Goal: Information Seeking & Learning: Check status

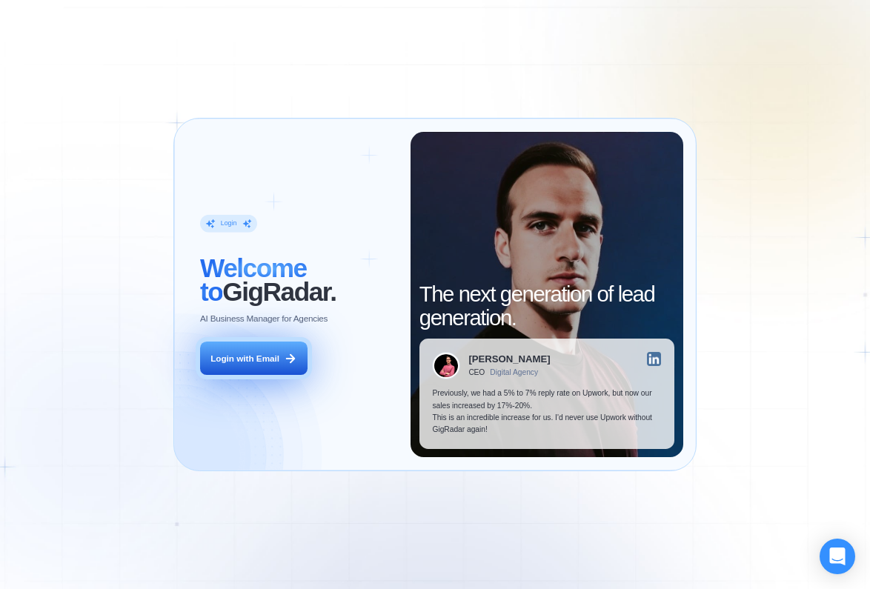
click at [276, 362] on button "Login with Email" at bounding box center [253, 358] width 107 height 33
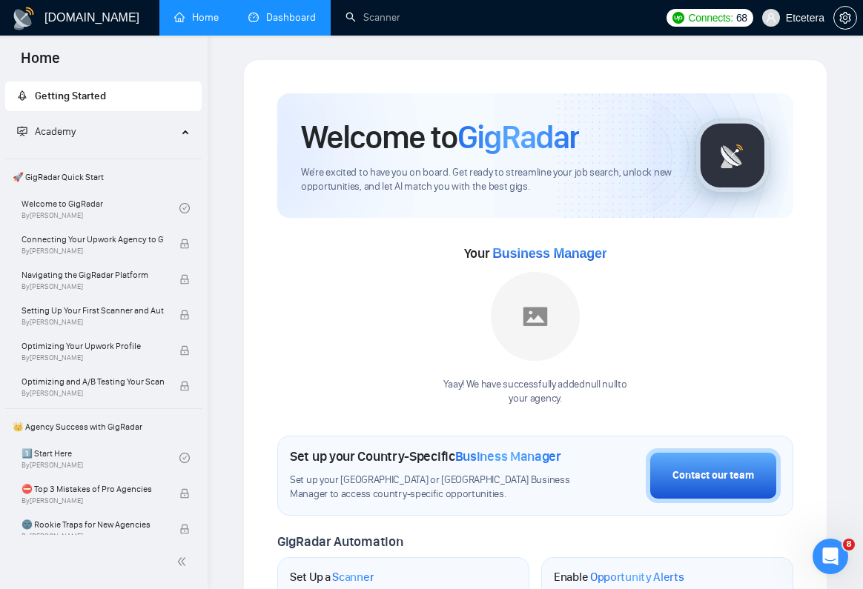
click at [274, 16] on link "Dashboard" at bounding box center [281, 17] width 67 height 13
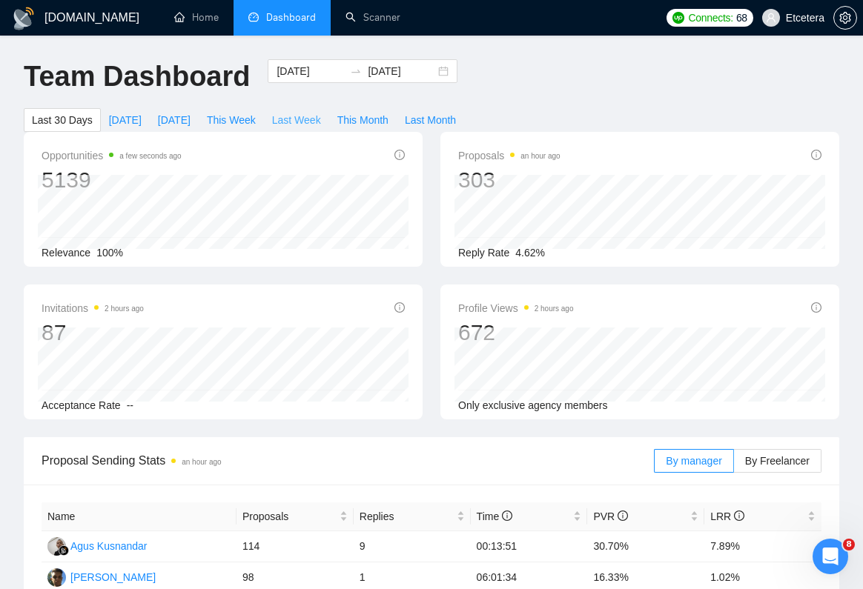
click at [317, 118] on span "Last Week" at bounding box center [296, 120] width 49 height 16
type input "2025-10-06"
type input "2025-10-12"
click at [290, 74] on input "2025-10-06" at bounding box center [309, 71] width 67 height 16
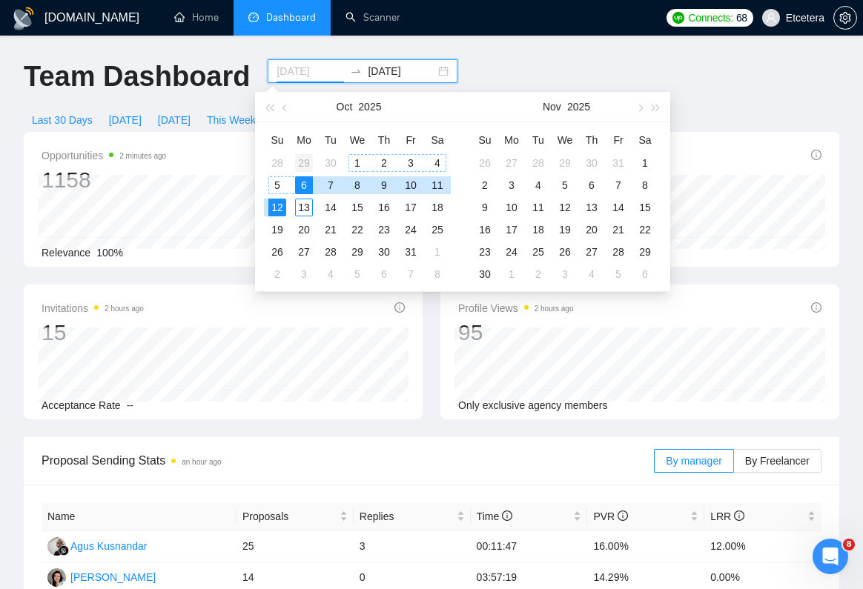
type input "2025-09-29"
click at [305, 161] on div "29" at bounding box center [304, 163] width 18 height 18
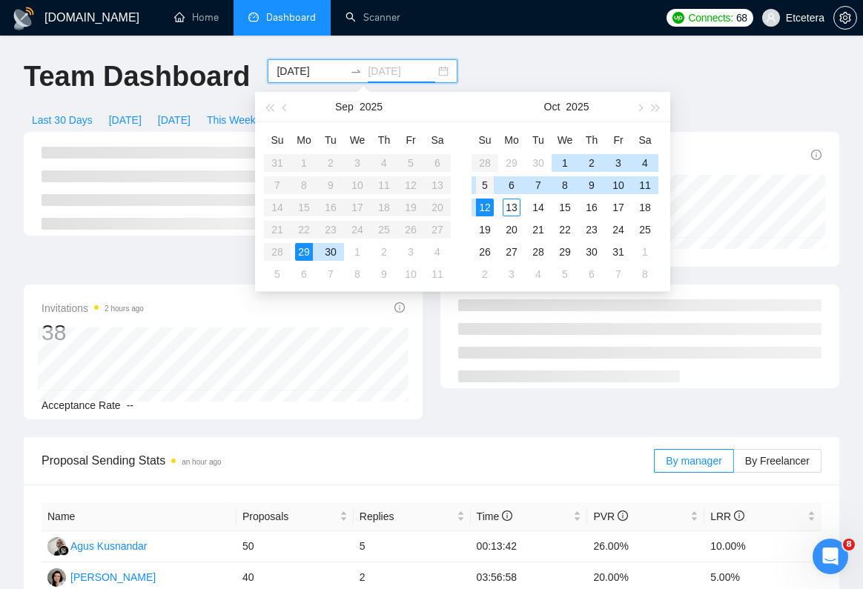
type input "2025-10-05"
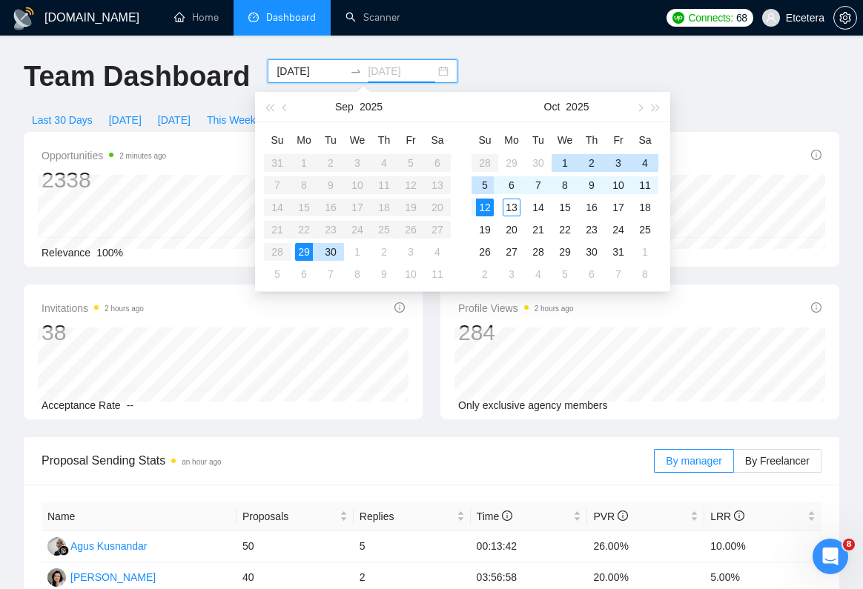
click at [484, 187] on div "5" at bounding box center [485, 185] width 18 height 18
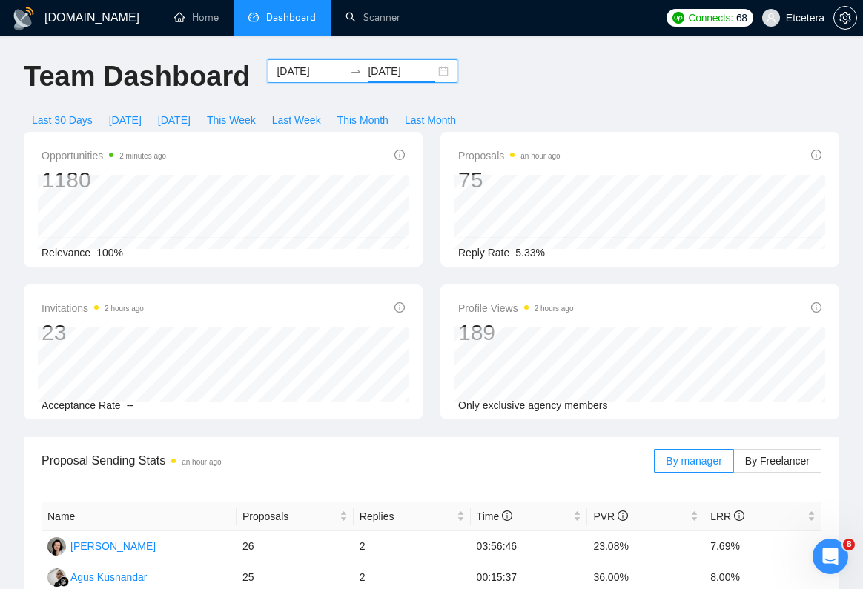
click at [302, 78] on input "2025-09-29" at bounding box center [309, 71] width 67 height 16
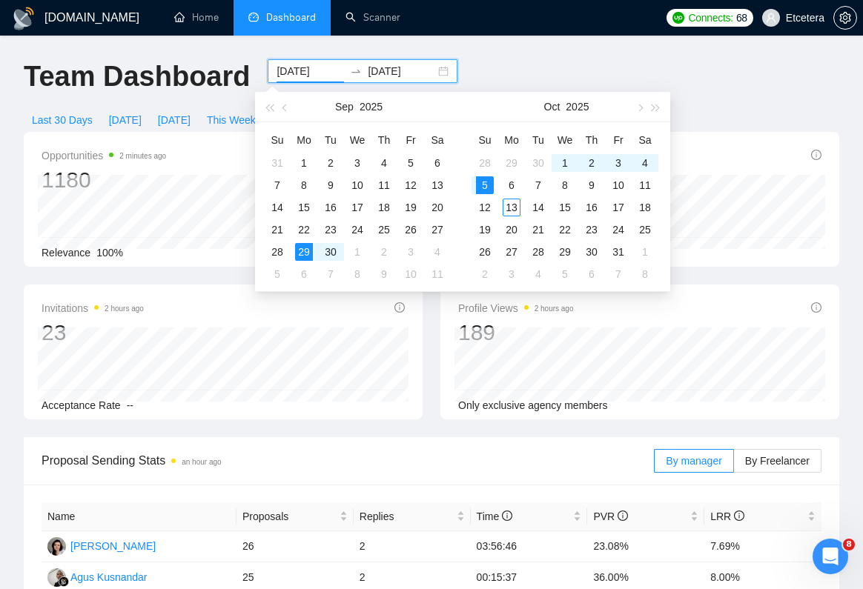
click at [707, 107] on div "Team Dashboard 2025-09-29 2025-10-05 Last 30 Days Today Yesterday This Week Las…" at bounding box center [431, 95] width 833 height 73
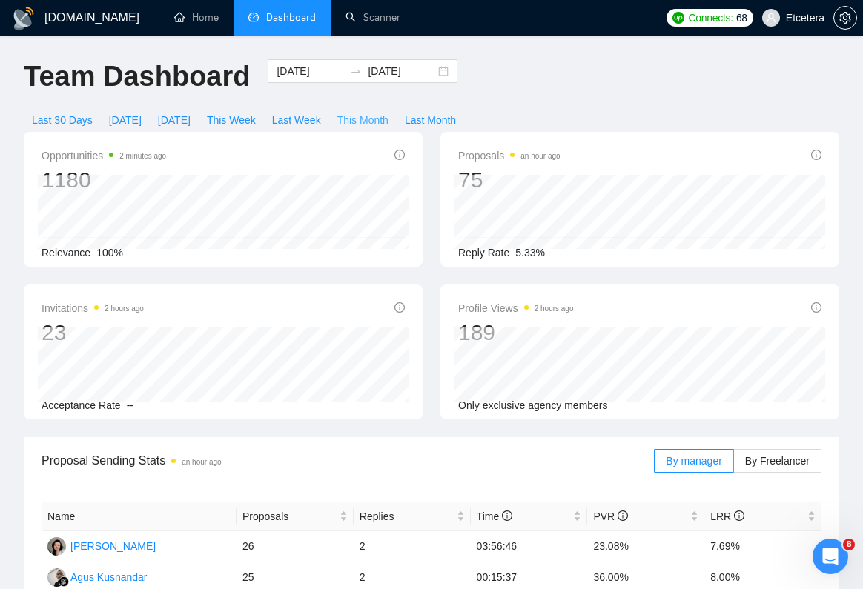
click at [363, 119] on span "This Month" at bounding box center [362, 120] width 51 height 16
type input "2025-10-01"
type input "2025-10-31"
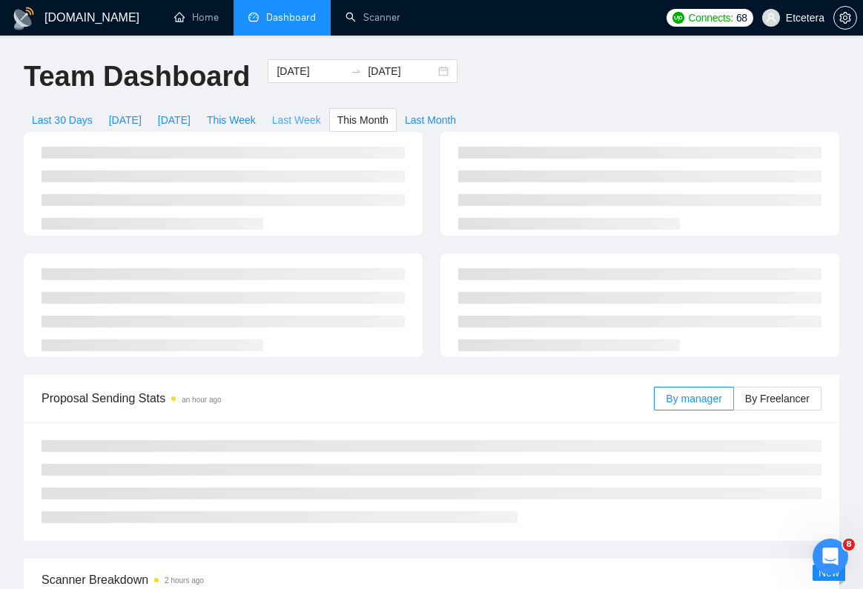
click at [320, 122] on span "Last Week" at bounding box center [296, 120] width 49 height 16
type input "2025-10-06"
type input "2025-10-12"
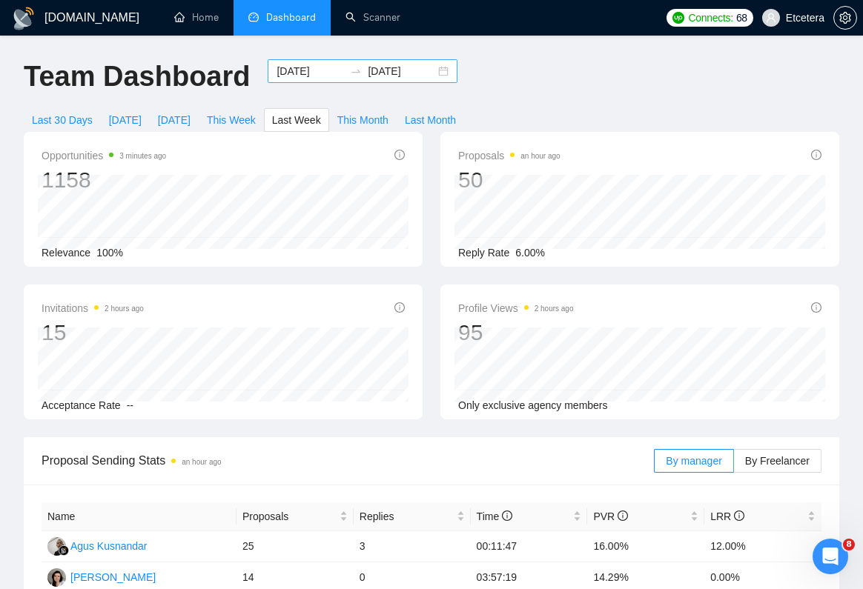
click at [291, 74] on input "2025-10-06" at bounding box center [309, 71] width 67 height 16
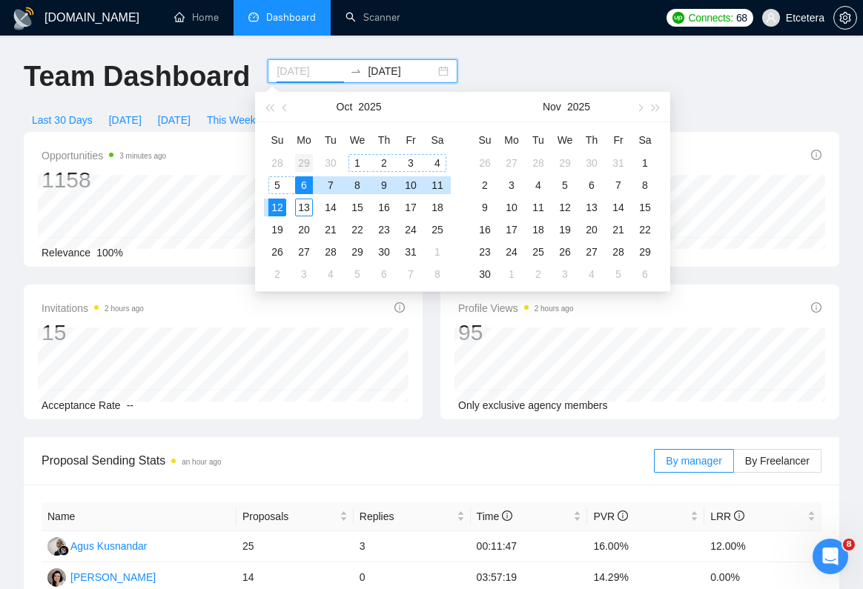
type input "2025-09-29"
click at [305, 159] on div "29" at bounding box center [304, 163] width 18 height 18
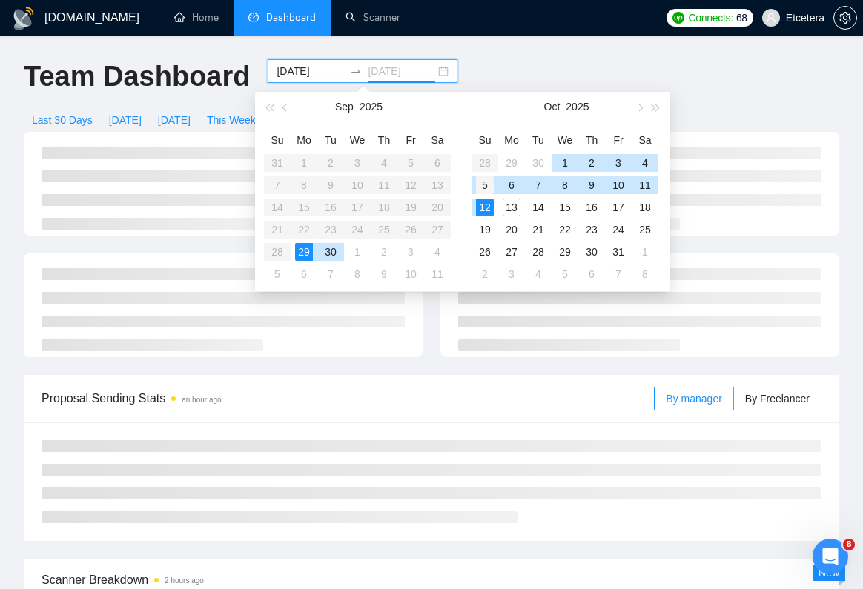
type input "2025-10-05"
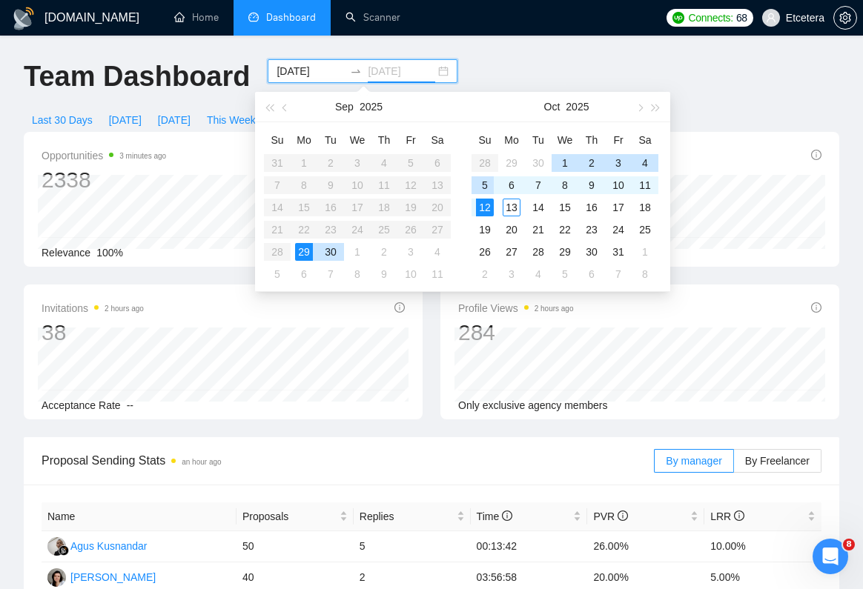
click at [486, 185] on div "5" at bounding box center [485, 185] width 18 height 18
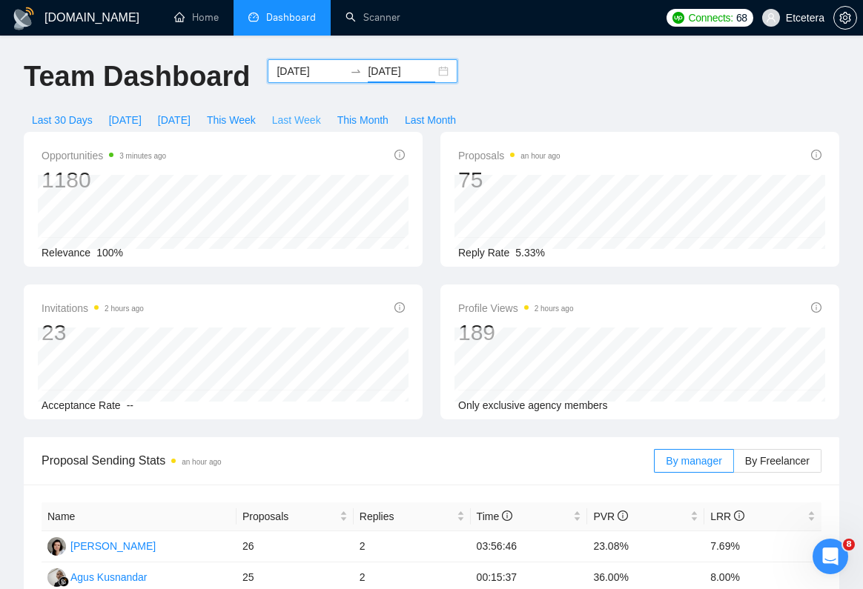
click at [312, 122] on span "Last Week" at bounding box center [296, 120] width 49 height 16
type input "2025-10-06"
type input "2025-10-12"
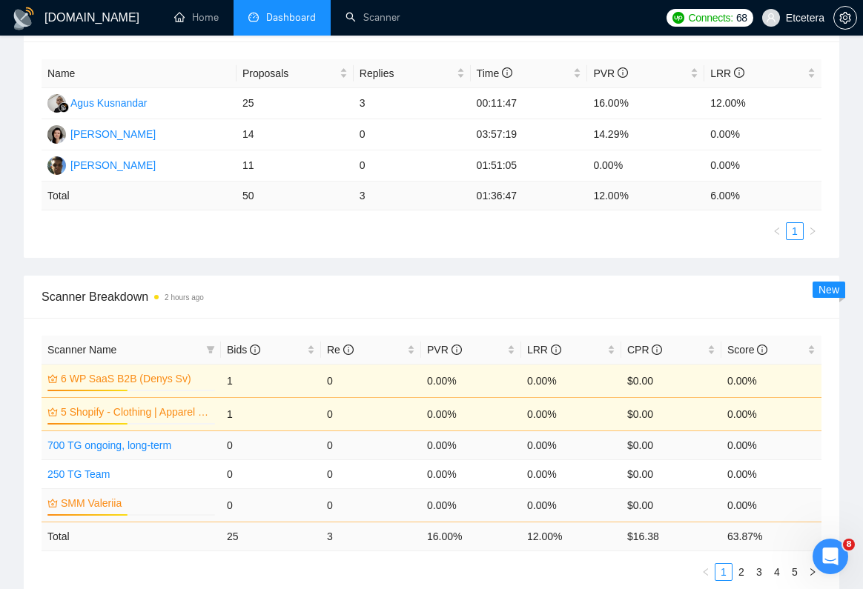
scroll to position [460, 0]
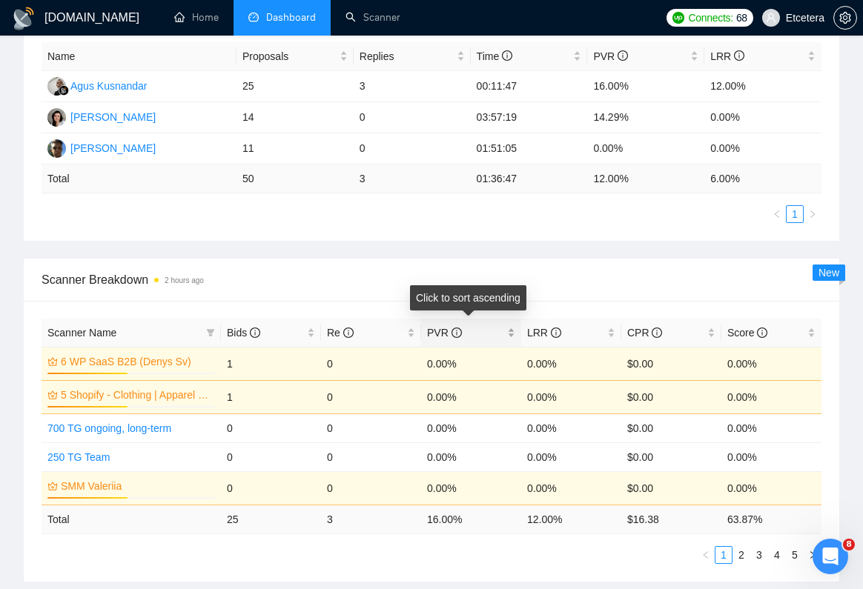
click at [436, 335] on span "PVR" at bounding box center [444, 333] width 35 height 12
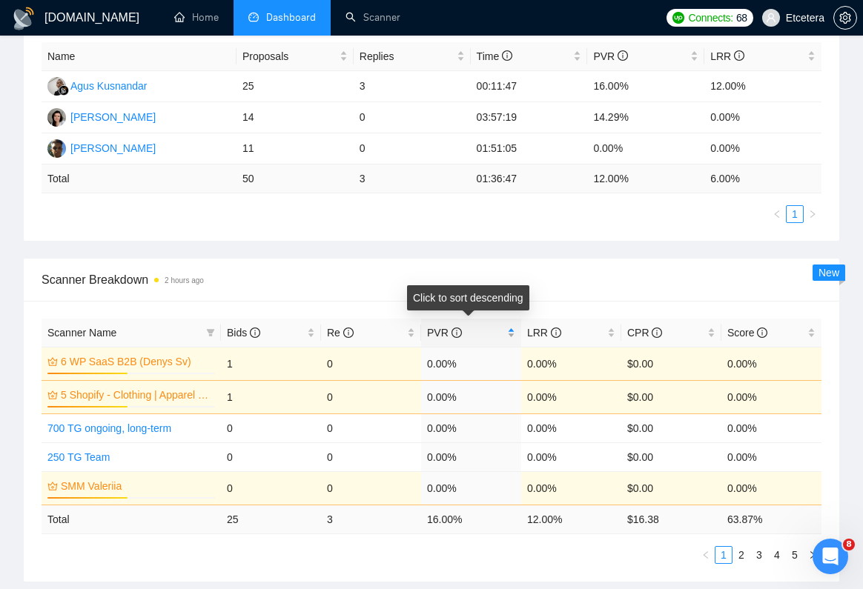
click at [436, 335] on span "PVR" at bounding box center [444, 333] width 35 height 12
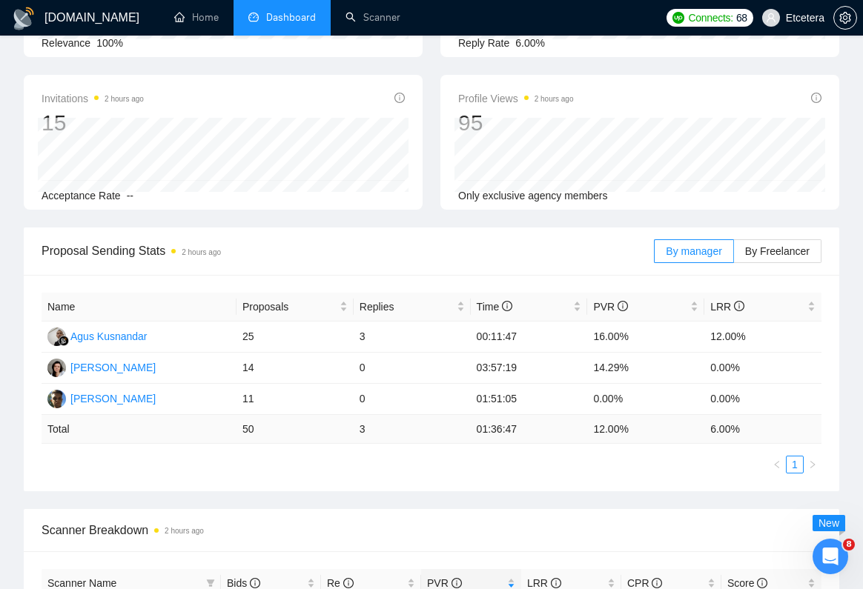
scroll to position [211, 0]
